Goal: Transaction & Acquisition: Register for event/course

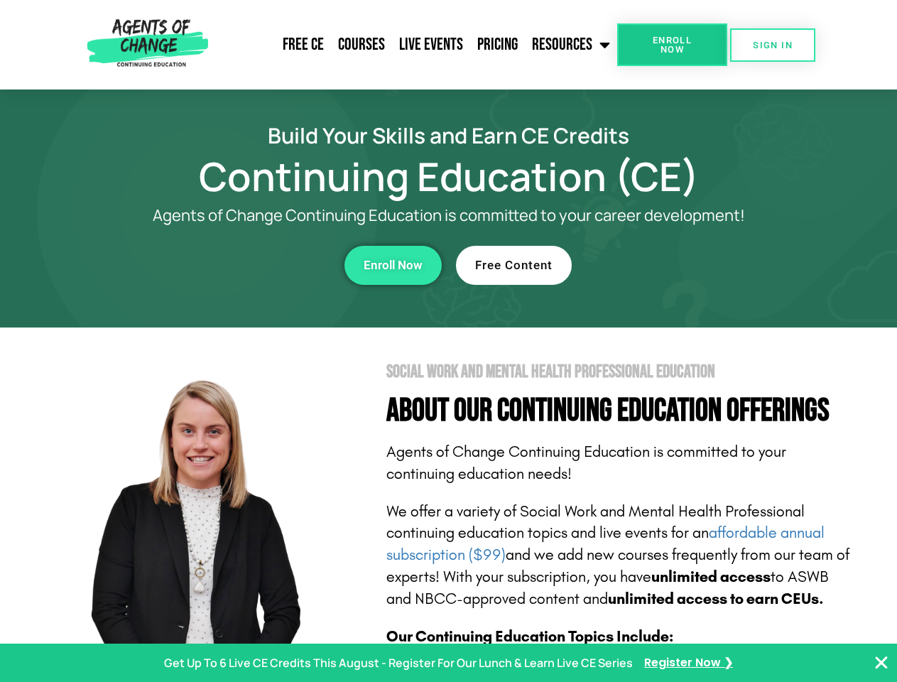
click at [448, 341] on section "Social Work and Mental Health Professional Education About Our Continuing Educa…" at bounding box center [448, 625] width 897 height 597
click at [672, 45] on span "Enroll Now" at bounding box center [672, 45] width 65 height 18
click at [773, 45] on span "SIGN IN" at bounding box center [773, 44] width 40 height 9
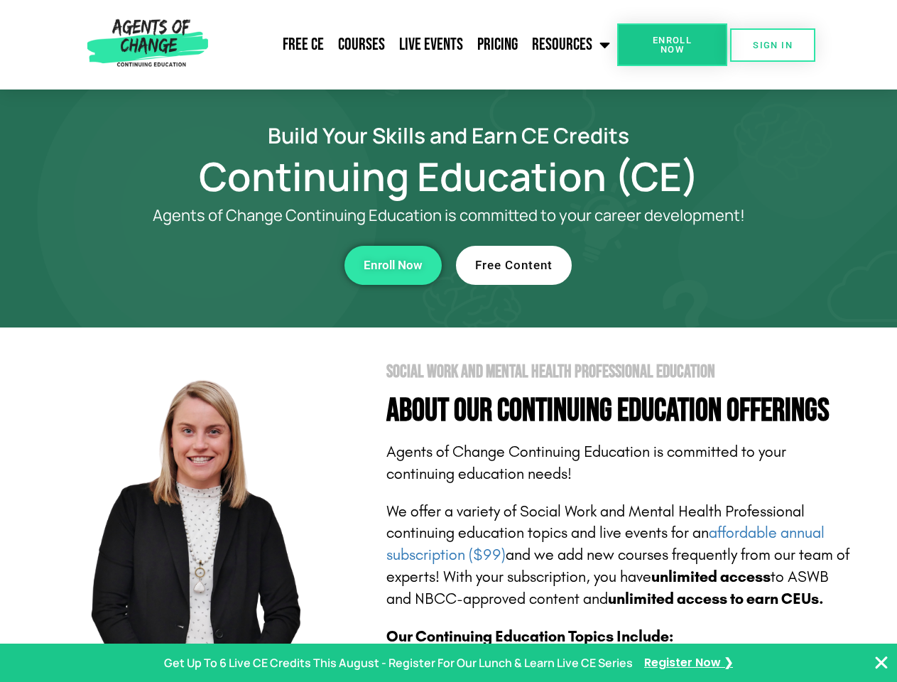
click at [246, 265] on div "Enroll Now" at bounding box center [246, 265] width 391 height 39
click at [393, 265] on span "Enroll Now" at bounding box center [393, 265] width 59 height 12
click at [651, 265] on div "Free Content" at bounding box center [651, 265] width 391 height 39
